Goal: Transaction & Acquisition: Purchase product/service

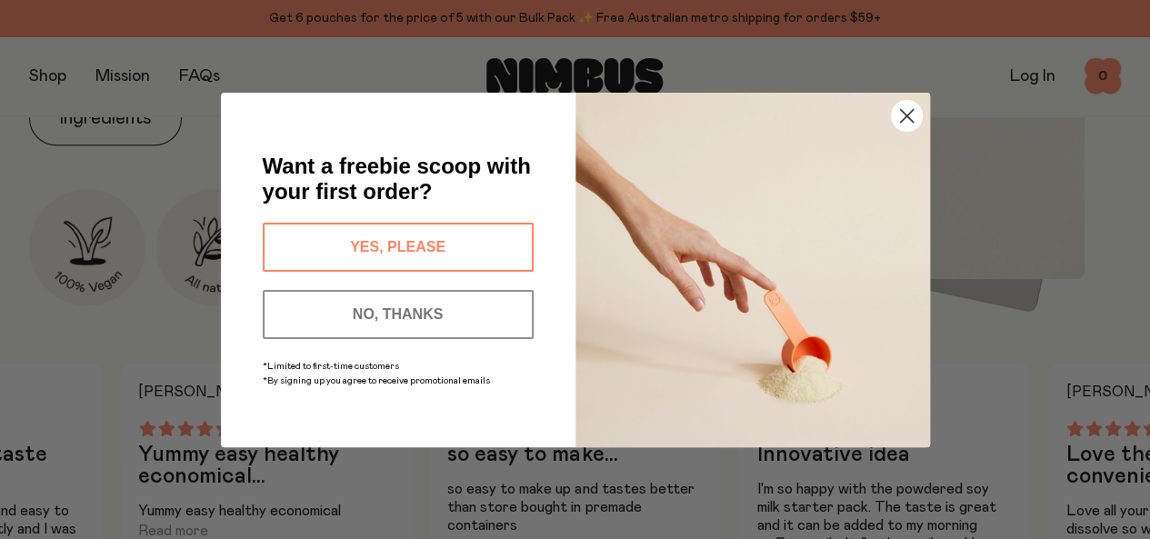
scroll to position [727, 0]
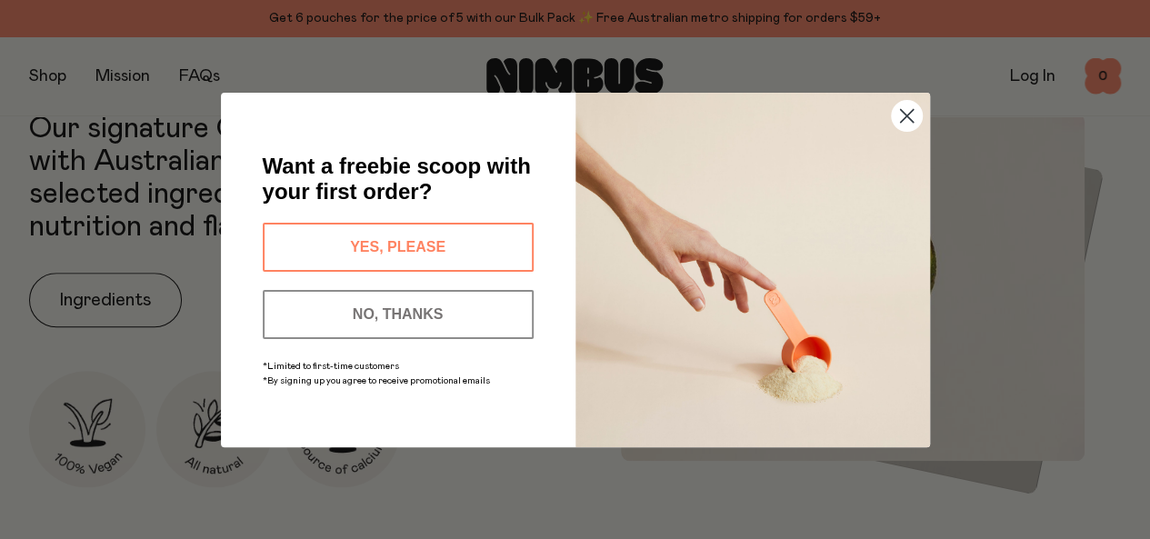
click at [911, 118] on circle "Close dialog" at bounding box center [906, 115] width 30 height 30
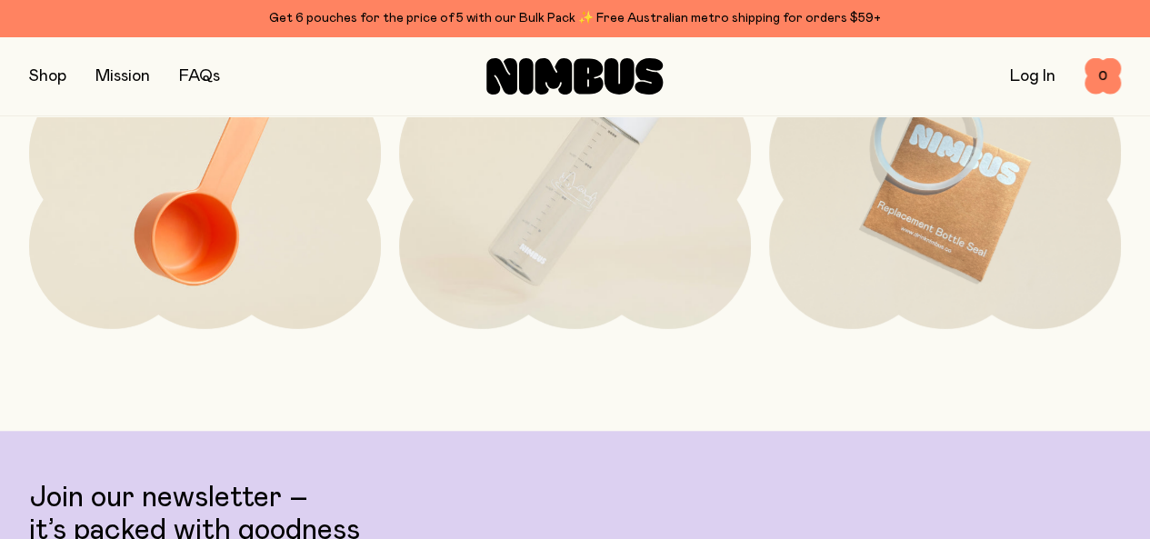
scroll to position [3635, 0]
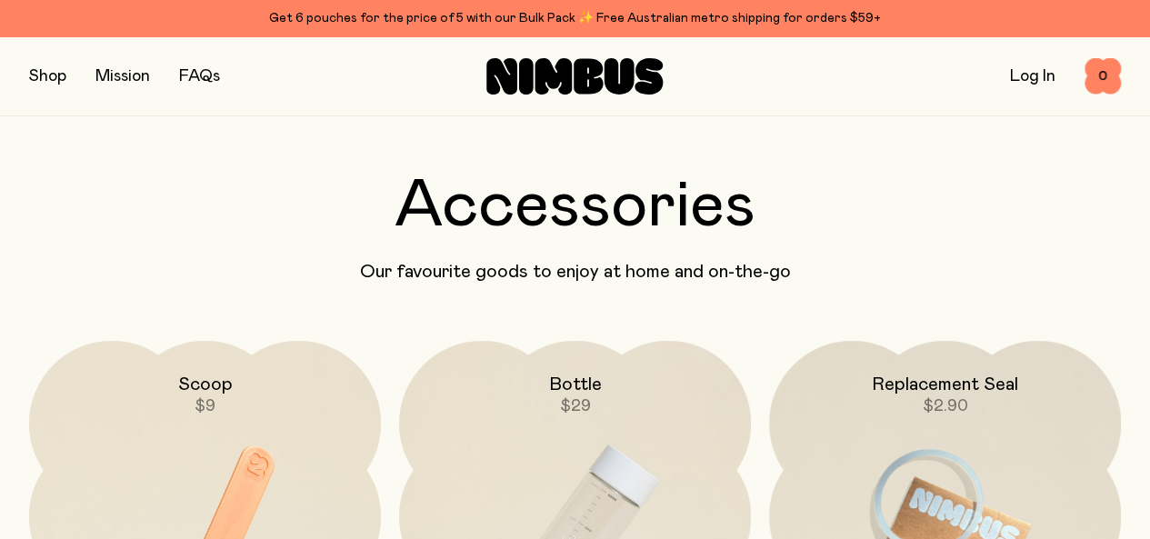
click at [56, 72] on button "button" at bounding box center [47, 76] width 37 height 25
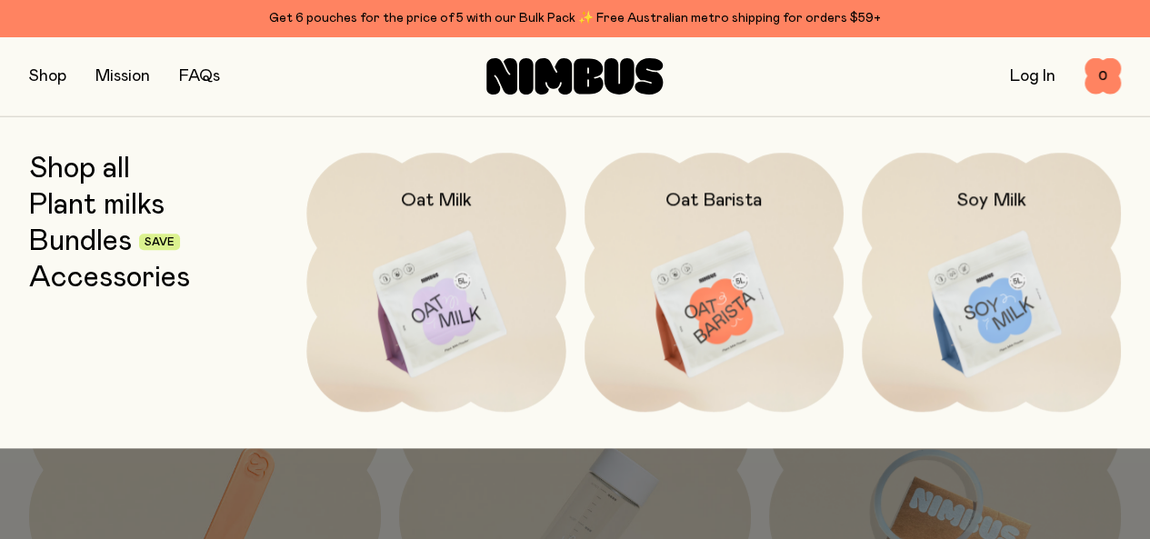
click at [480, 224] on img at bounding box center [435, 305] width 259 height 304
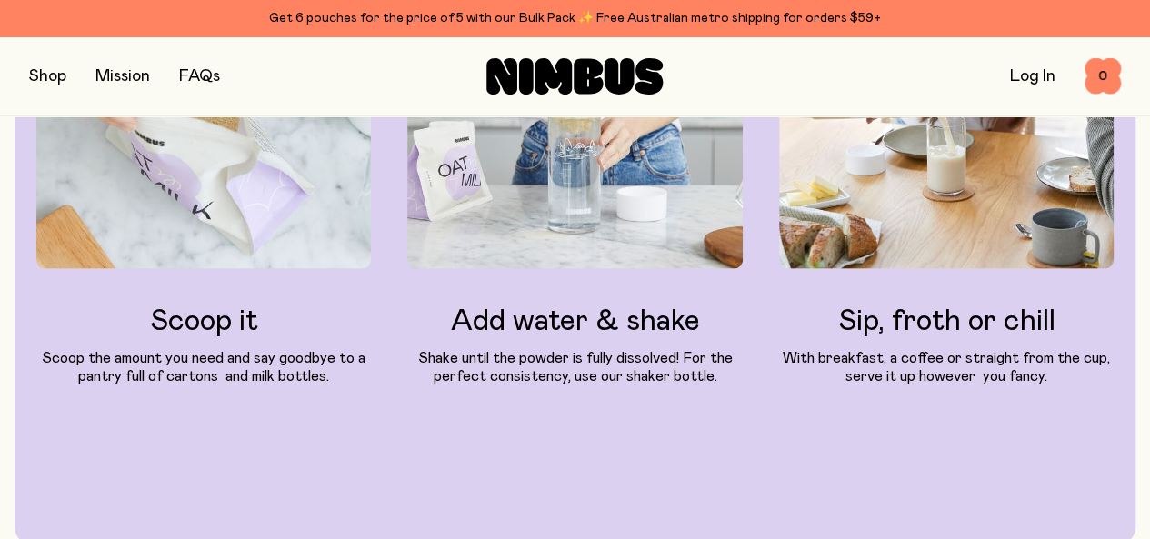
scroll to position [1727, 0]
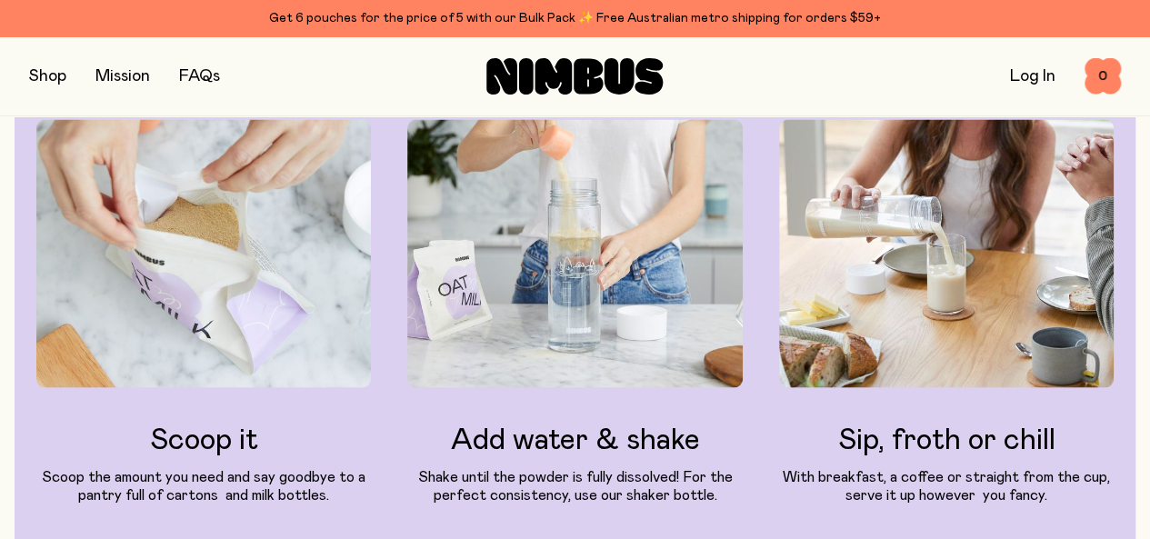
click at [314, 360] on img at bounding box center [203, 254] width 334 height 268
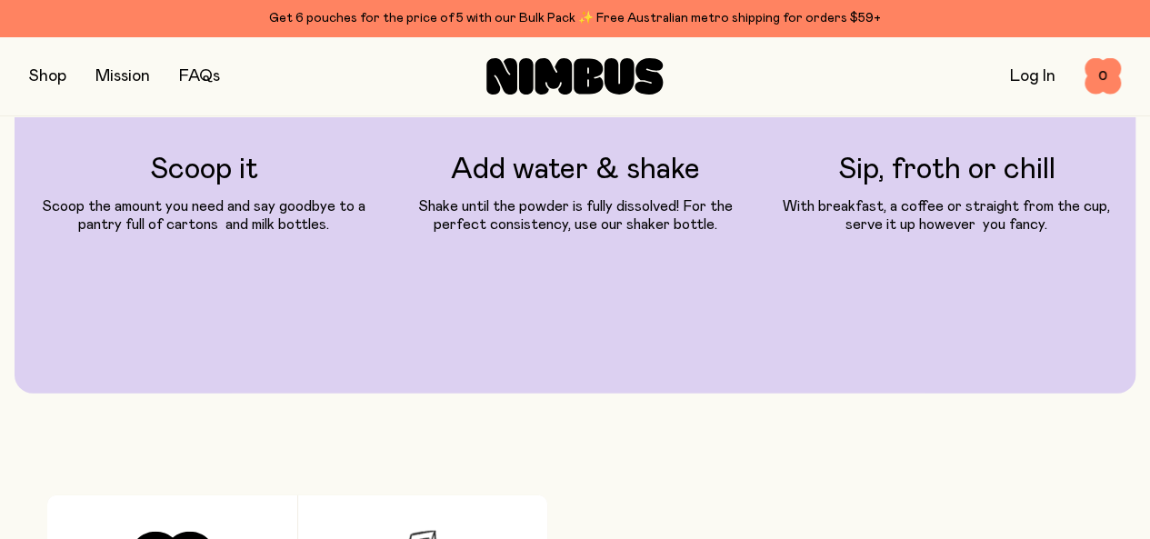
scroll to position [1999, 0]
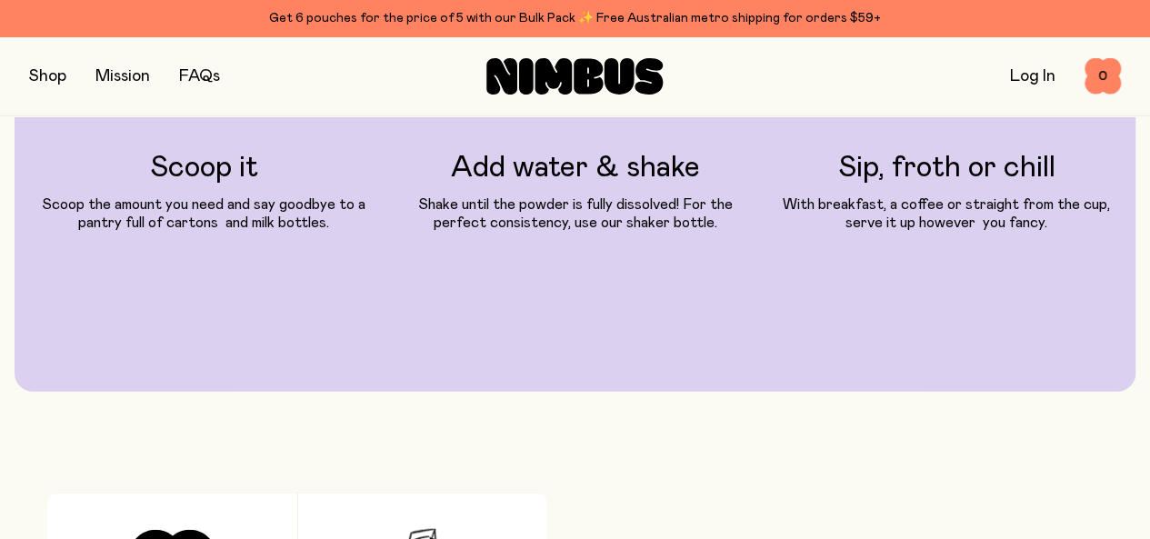
click at [45, 77] on button "button" at bounding box center [47, 76] width 37 height 25
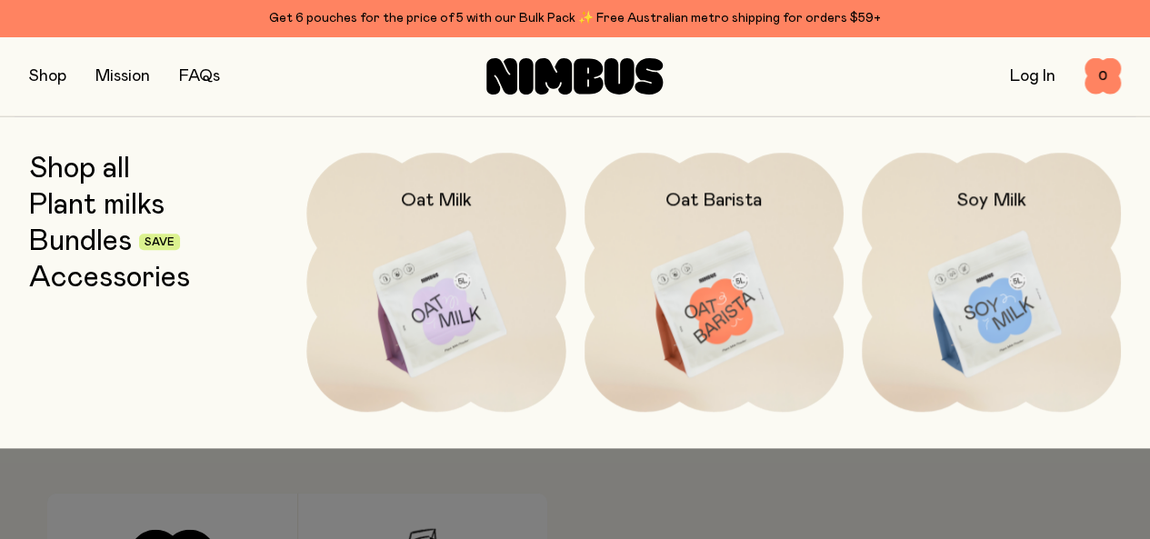
click at [434, 266] on img at bounding box center [435, 305] width 259 height 304
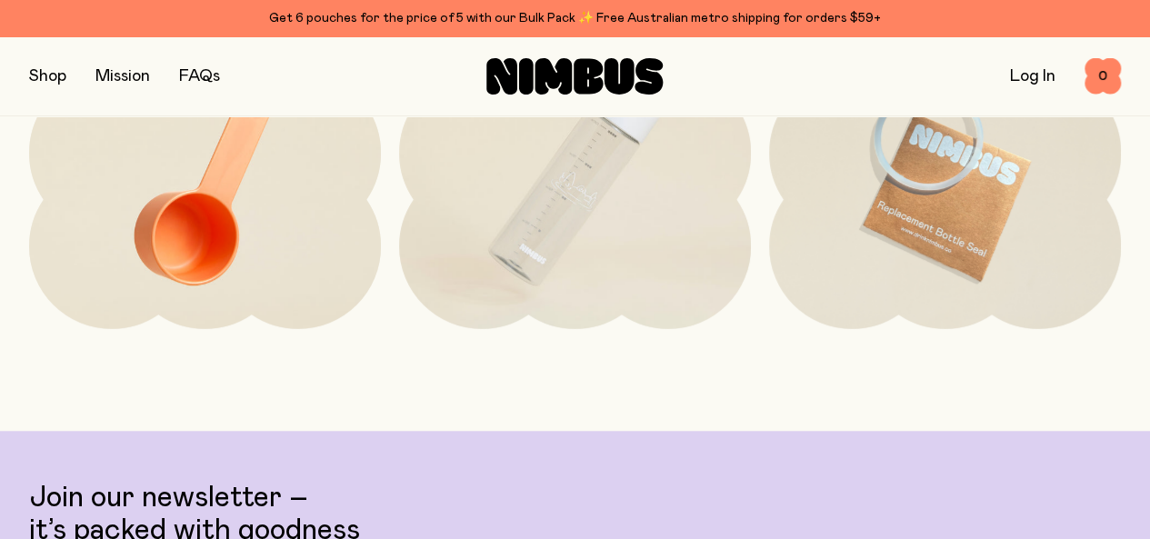
scroll to position [3908, 0]
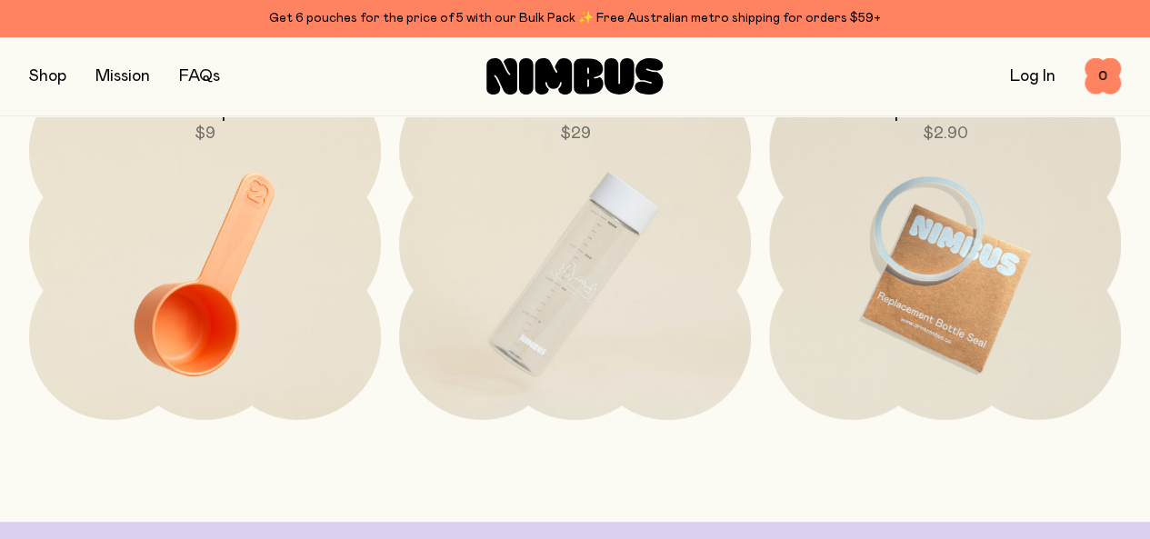
click at [642, 341] on img at bounding box center [575, 274] width 352 height 413
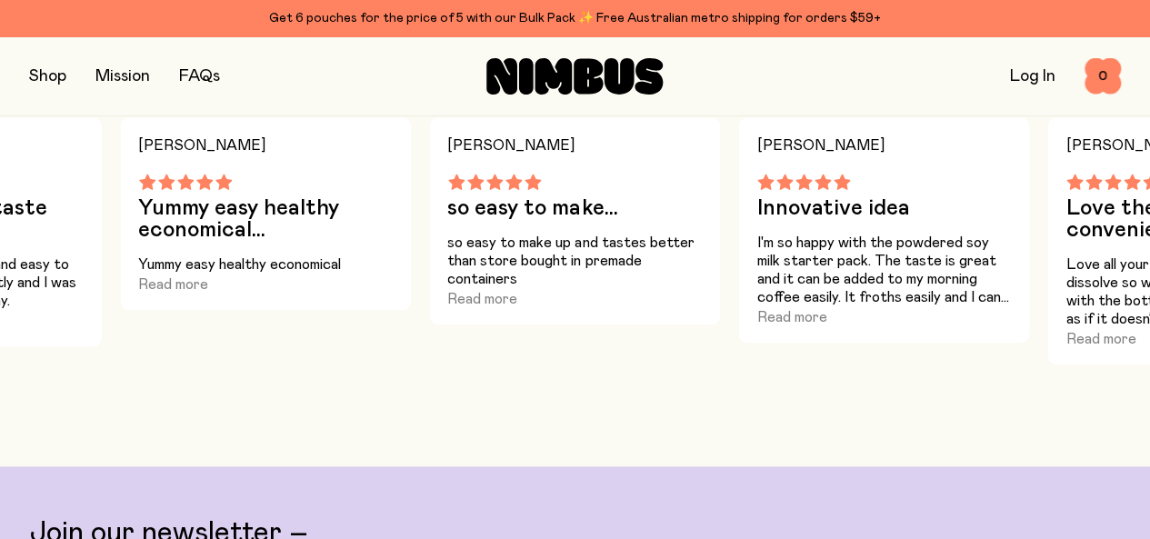
scroll to position [818, 0]
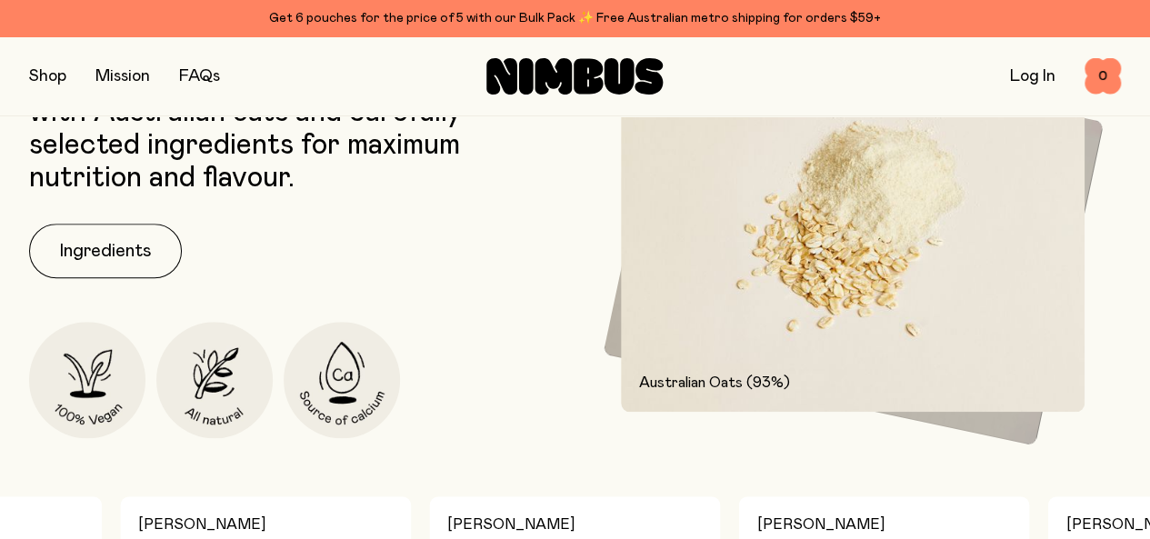
scroll to position [749, 0]
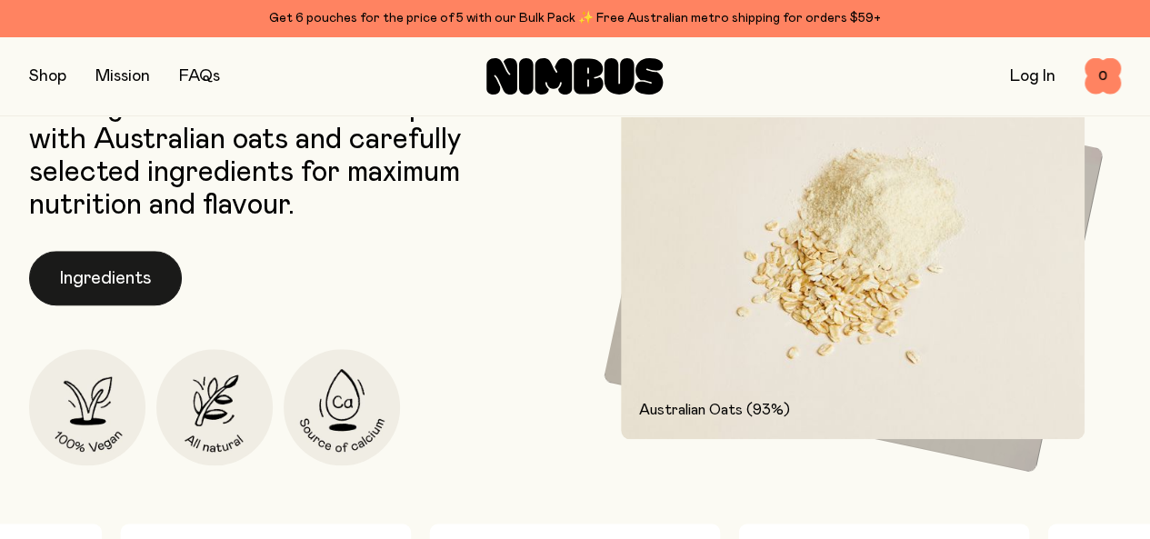
click at [133, 305] on button "Ingredients" at bounding box center [105, 278] width 153 height 55
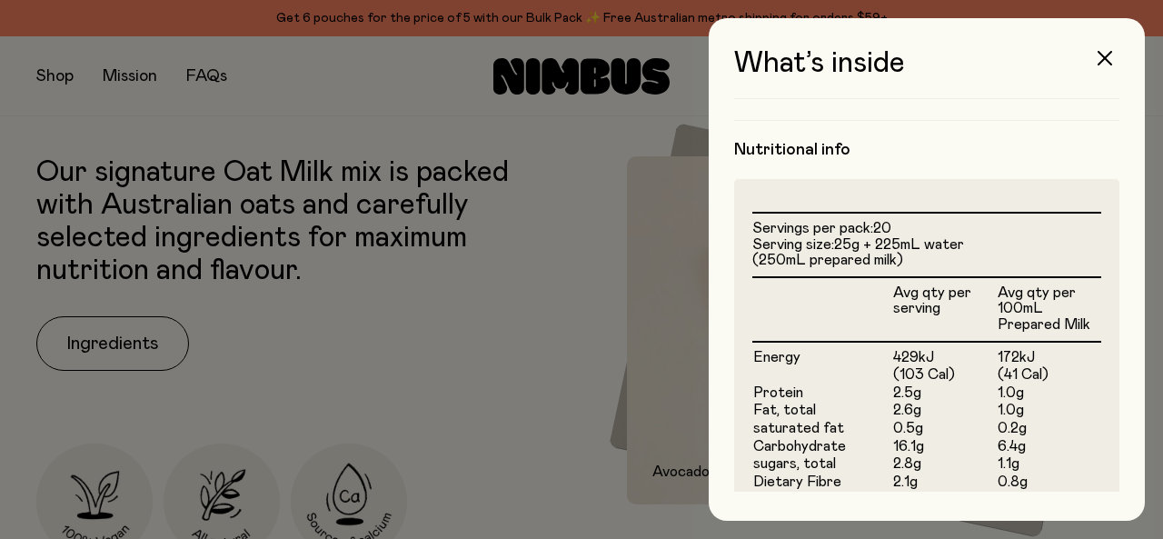
scroll to position [545, 0]
